Goal: Contribute content

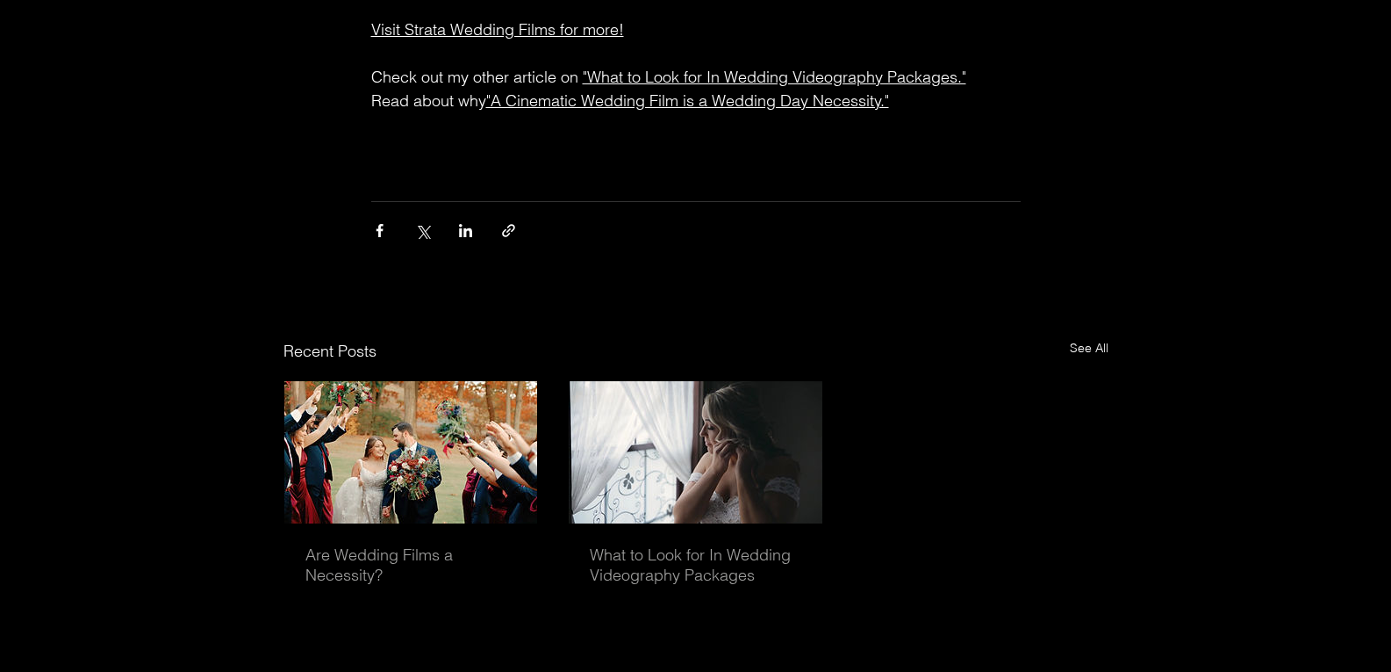
scroll to position [5603, 0]
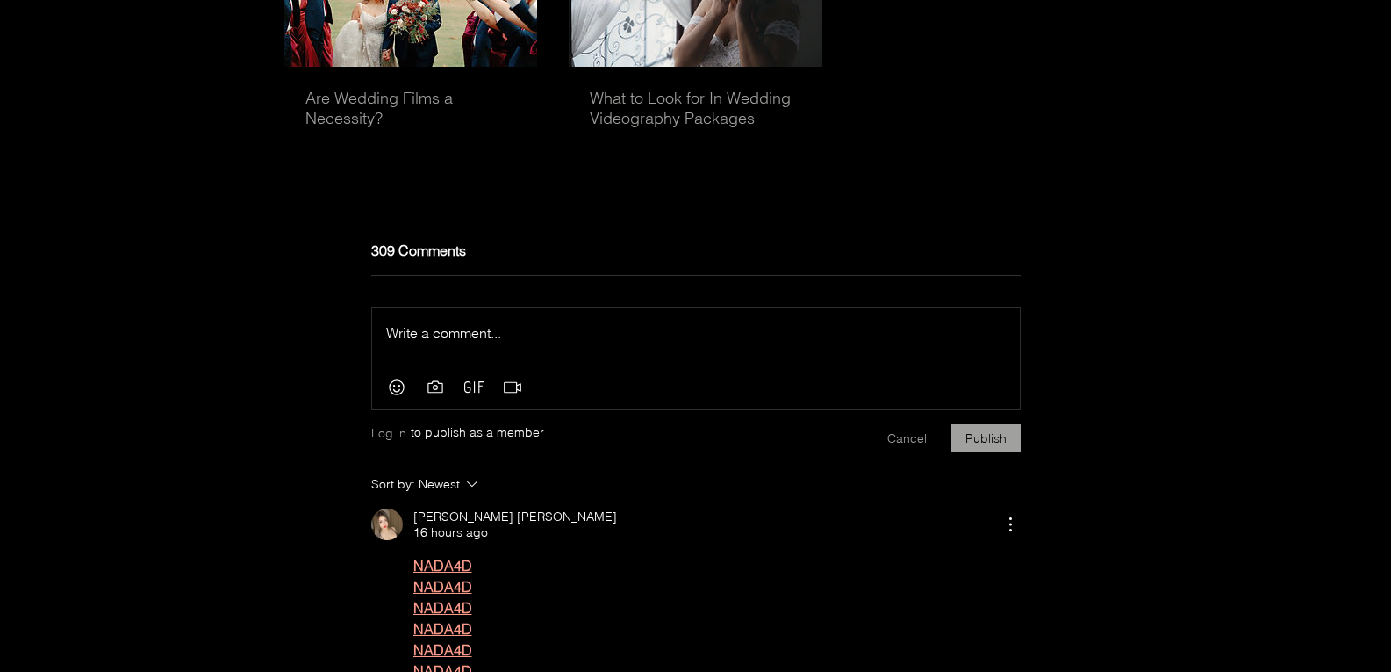
click at [439, 322] on p "Rich Text Editor" at bounding box center [696, 332] width 620 height 21
click at [386, 322] on p "mami188" at bounding box center [696, 332] width 620 height 21
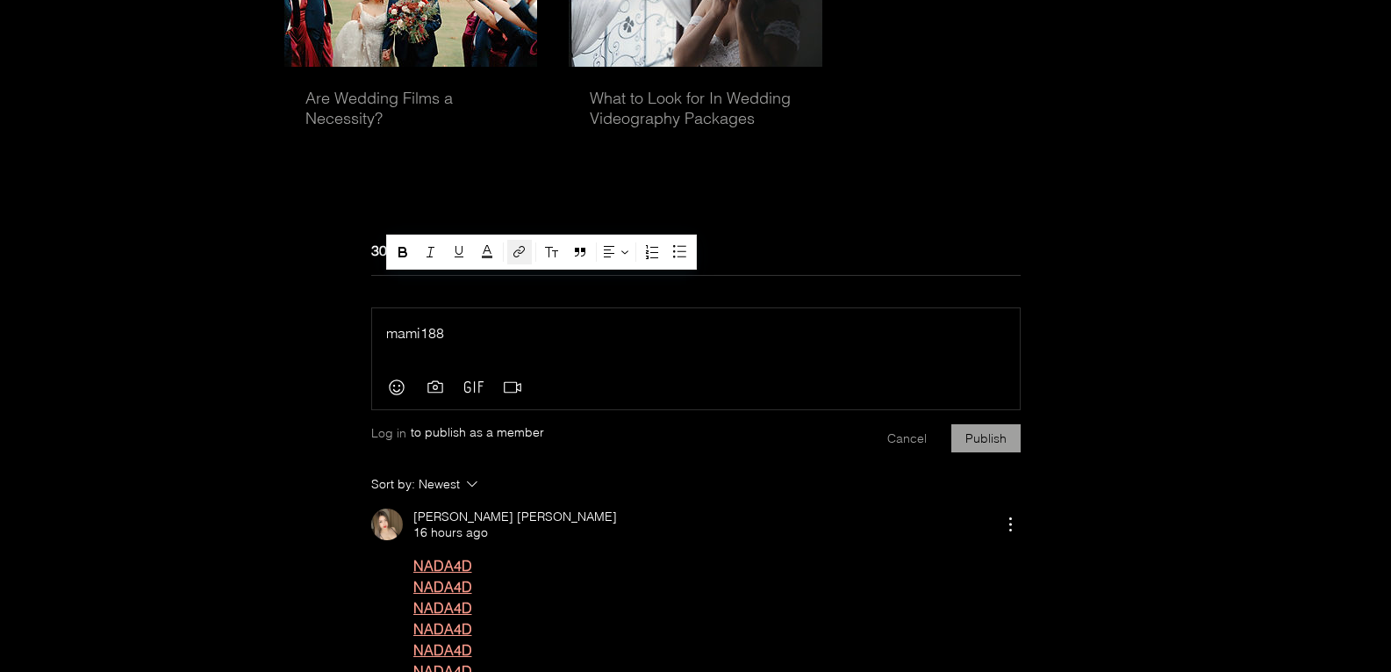
click at [516, 254] on icon "button" at bounding box center [519, 251] width 11 height 11
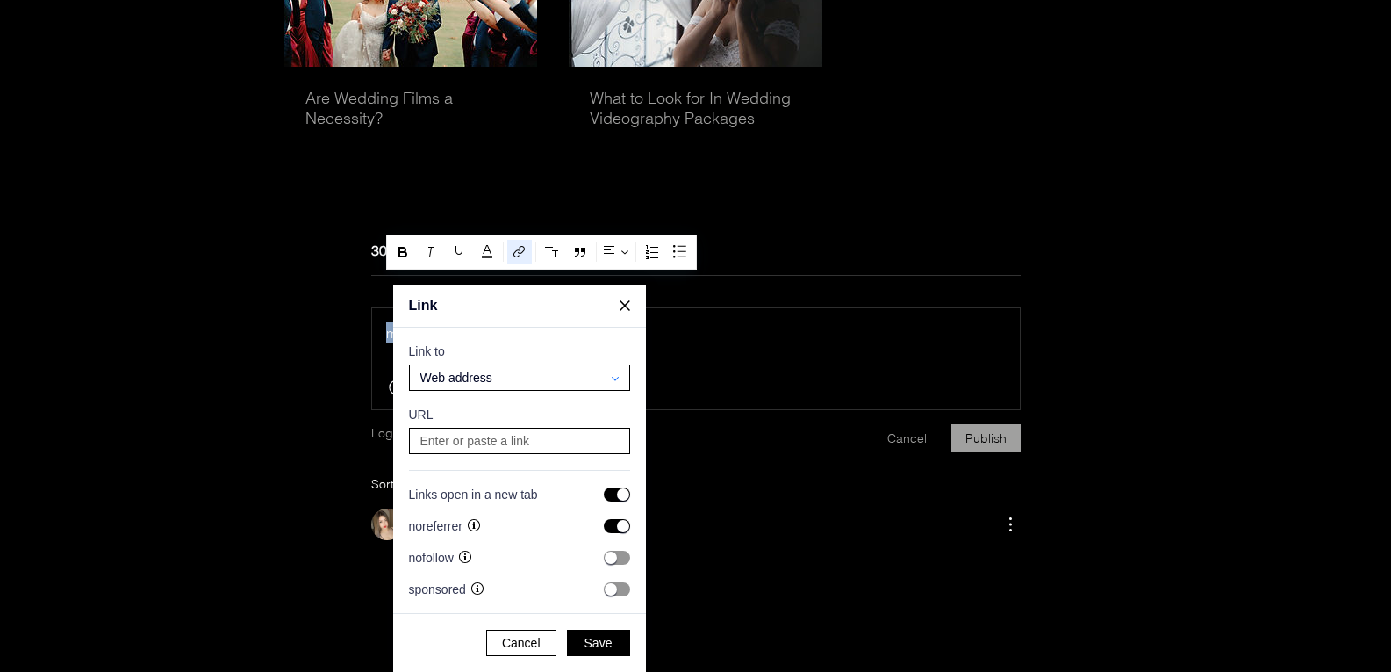
scroll to position [3502, 3354]
click at [508, 442] on input at bounding box center [519, 440] width 209 height 25
paste input "[URL][DOMAIN_NAME]"
type input "[URL][DOMAIN_NAME]"
click at [578, 645] on button "Save" at bounding box center [598, 642] width 63 height 26
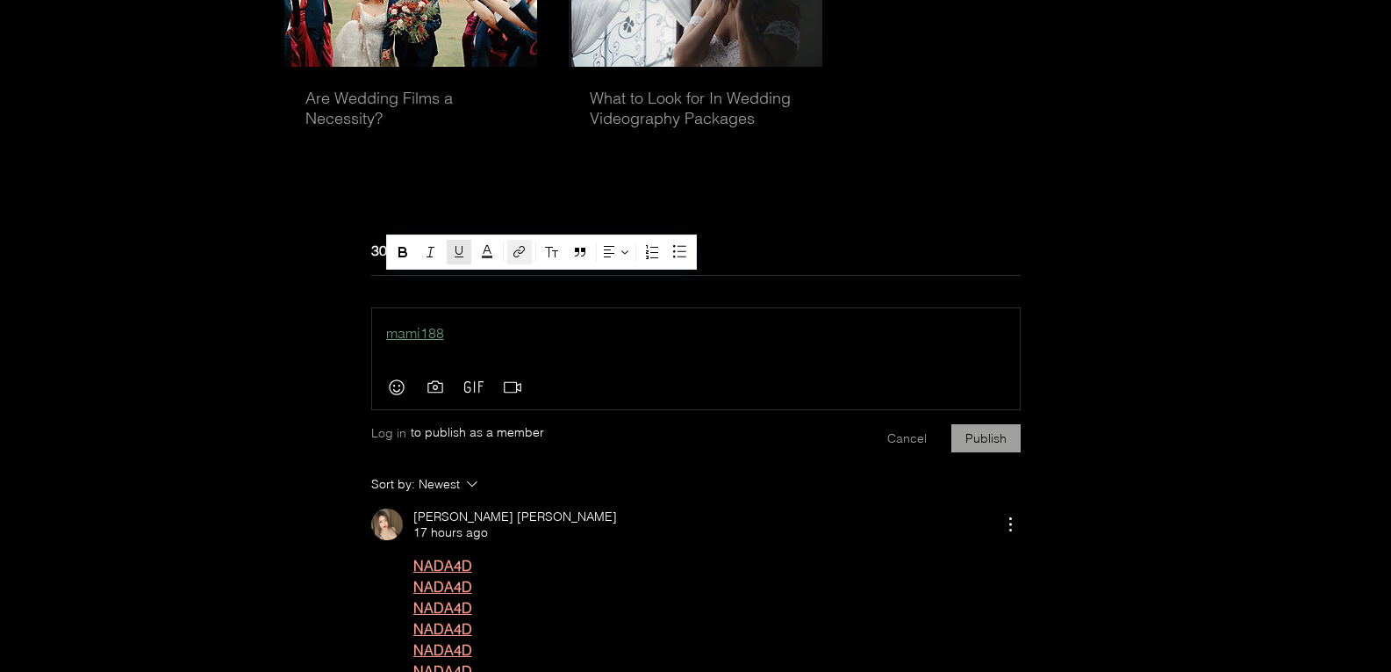
click at [512, 253] on div "button" at bounding box center [520, 252] width 18 height 18
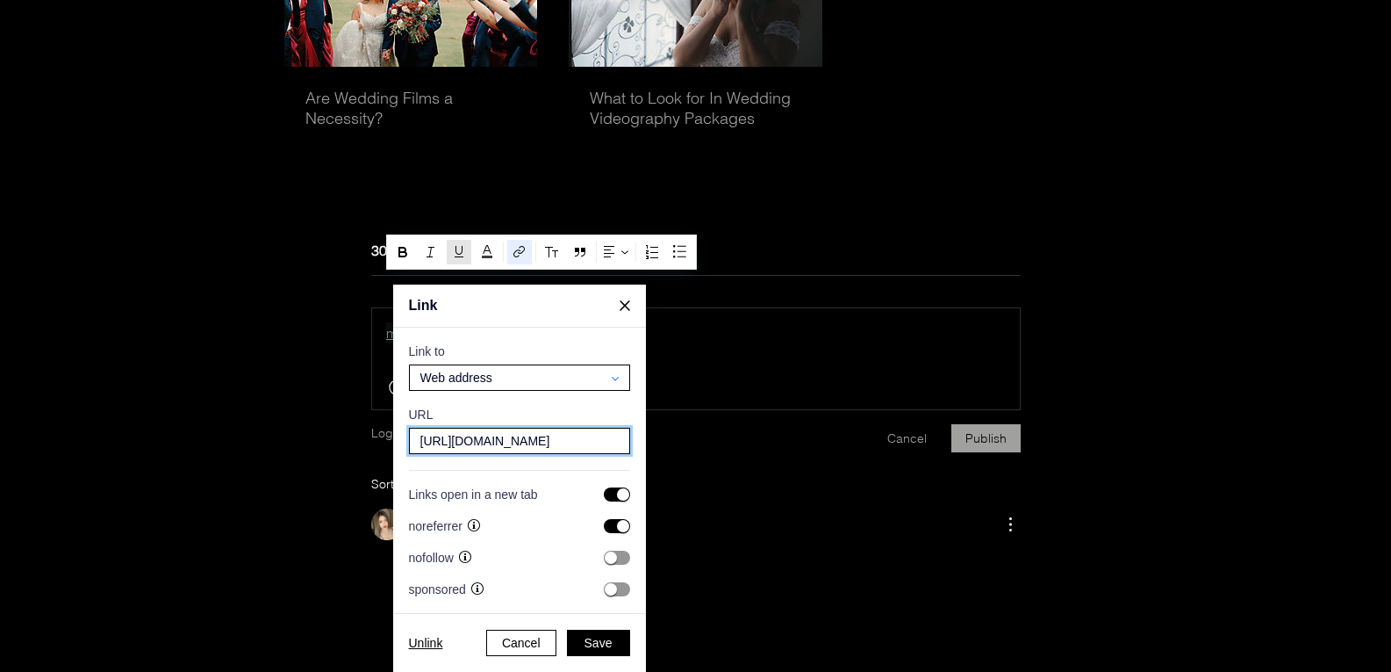
click at [420, 435] on input "[URL][DOMAIN_NAME]" at bounding box center [519, 440] width 209 height 25
click at [606, 650] on span "Save" at bounding box center [599, 643] width 28 height 16
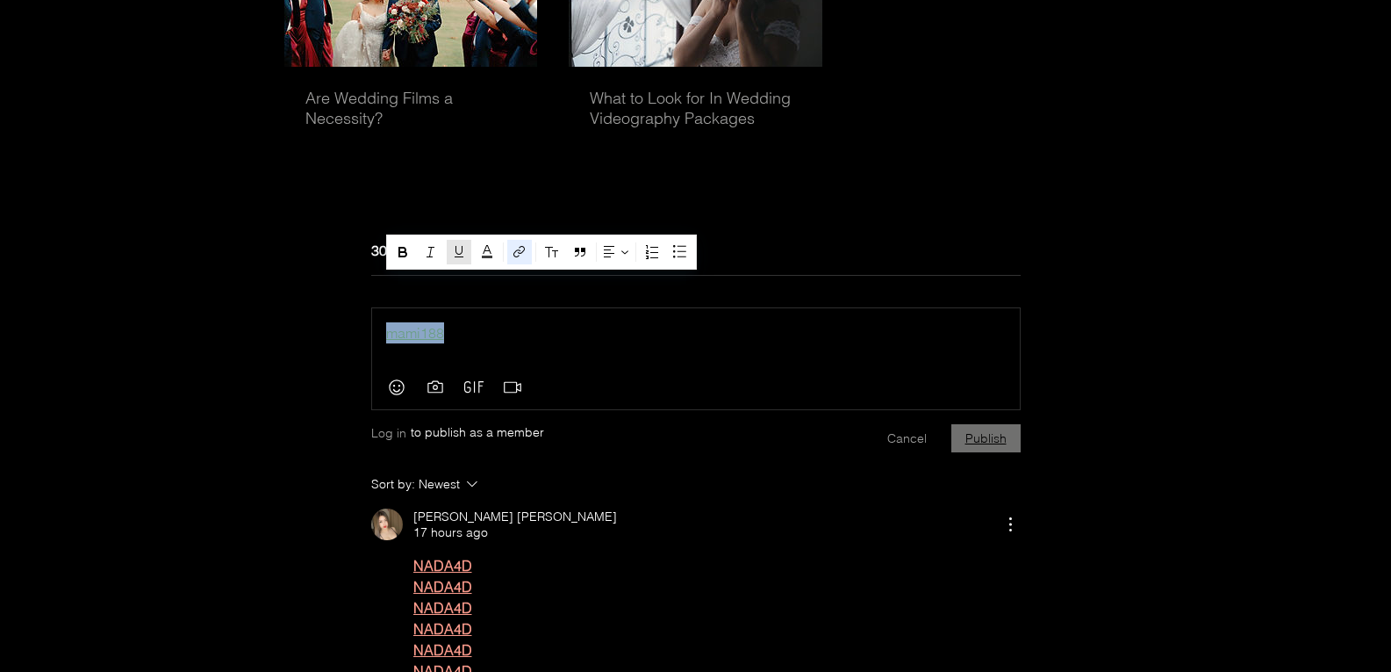
click at [977, 424] on button "Publish" at bounding box center [986, 438] width 69 height 28
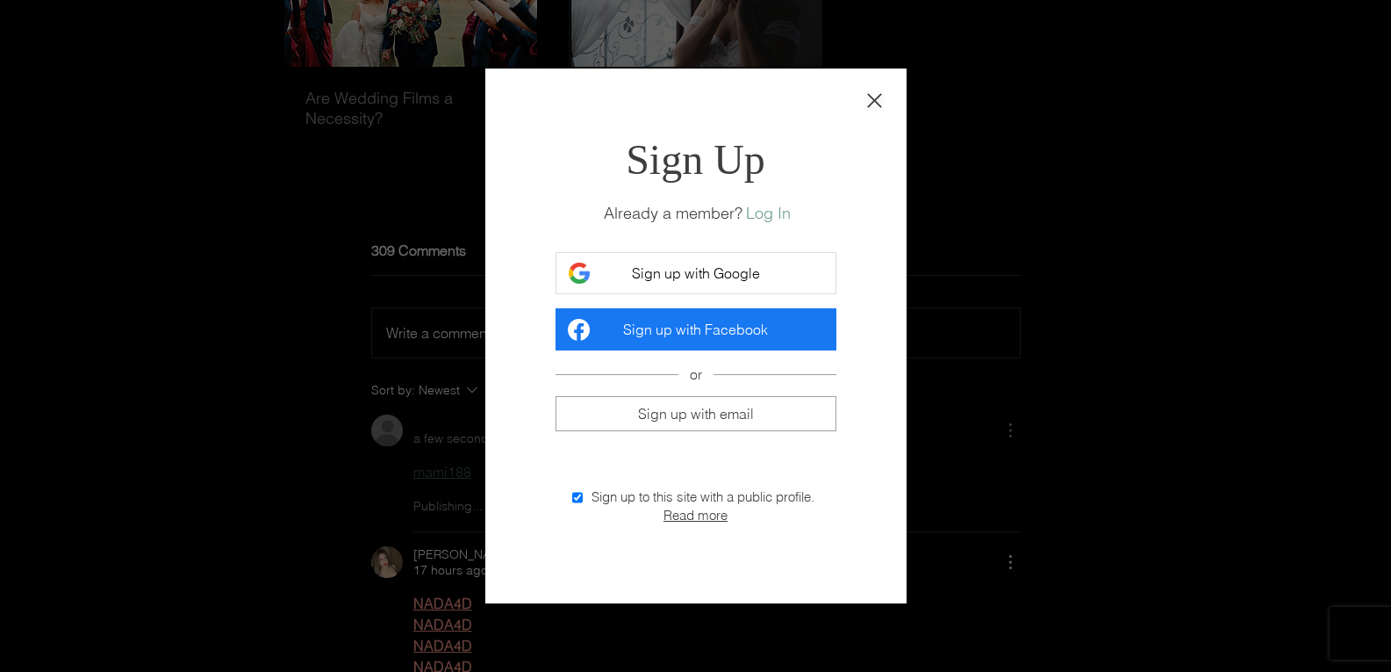
scroll to position [0, 0]
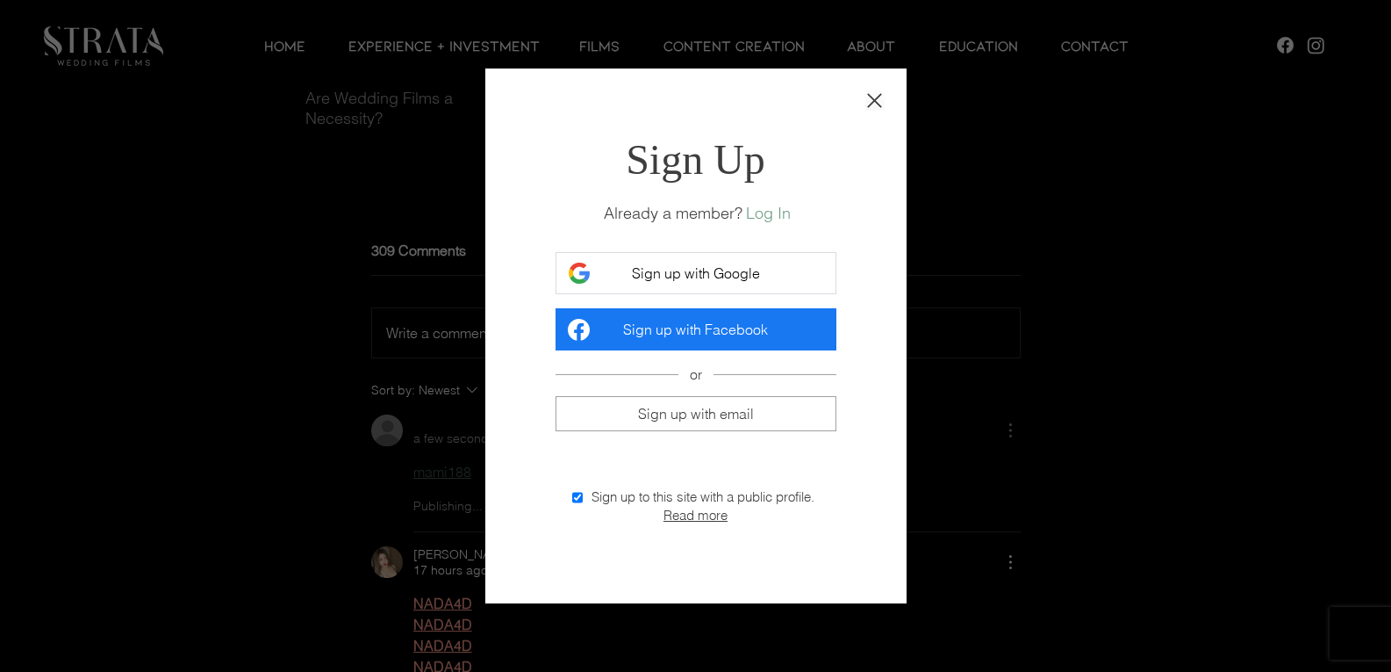
click at [700, 279] on span "Sign up with Google" at bounding box center [696, 273] width 128 height 18
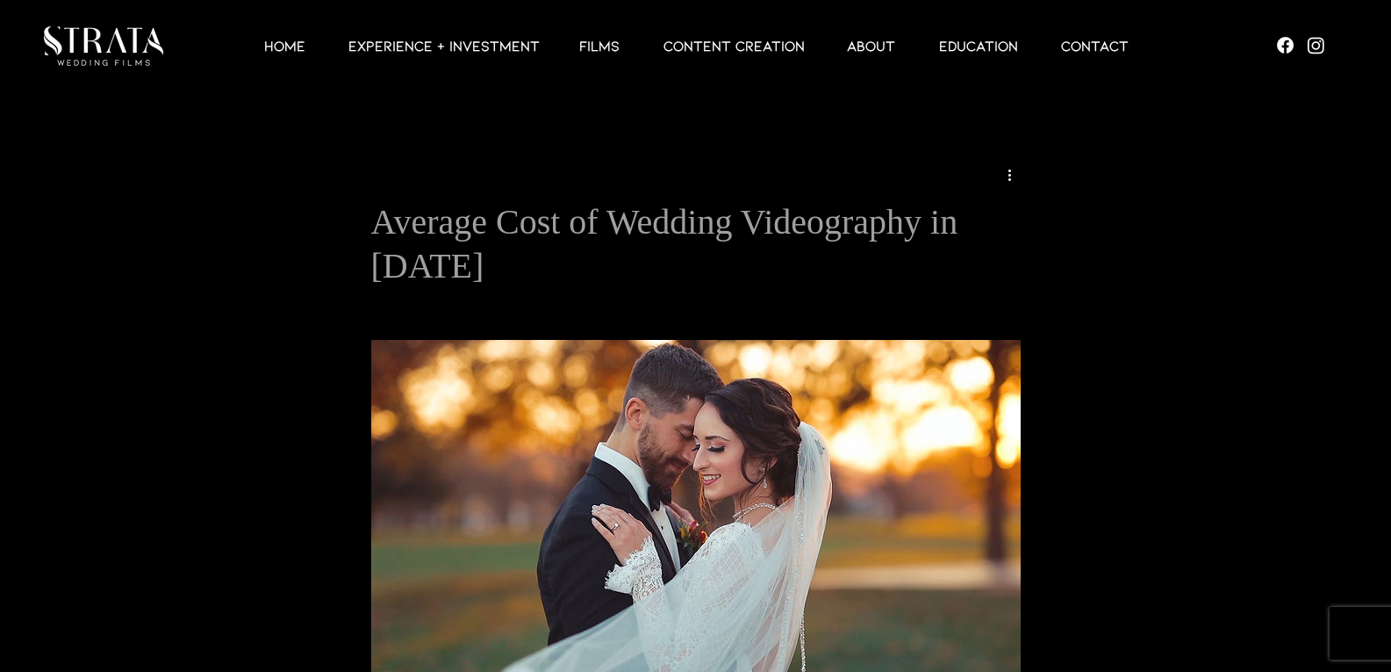
scroll to position [5603, 0]
